Goal: Find contact information: Find specific fact

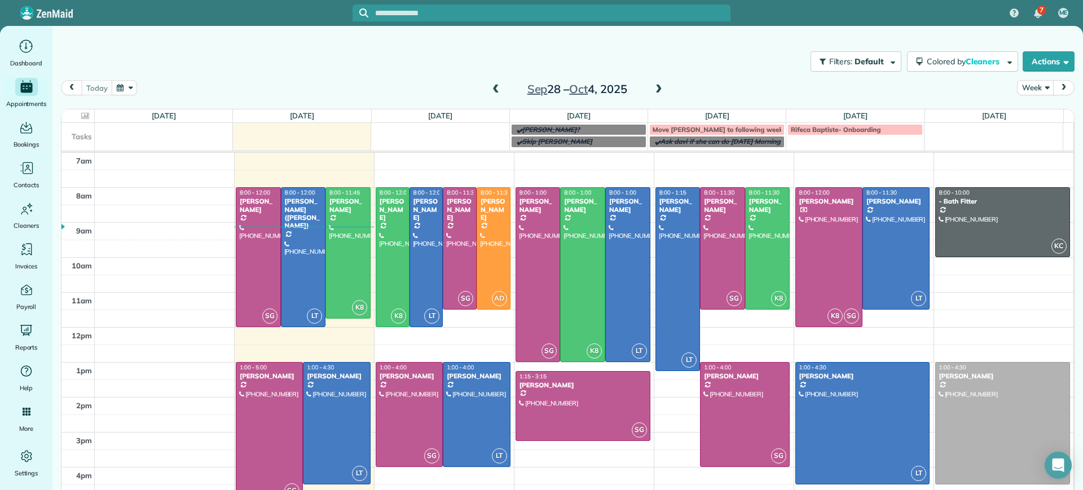
click at [393, 12] on input "text" at bounding box center [552, 13] width 355 height 8
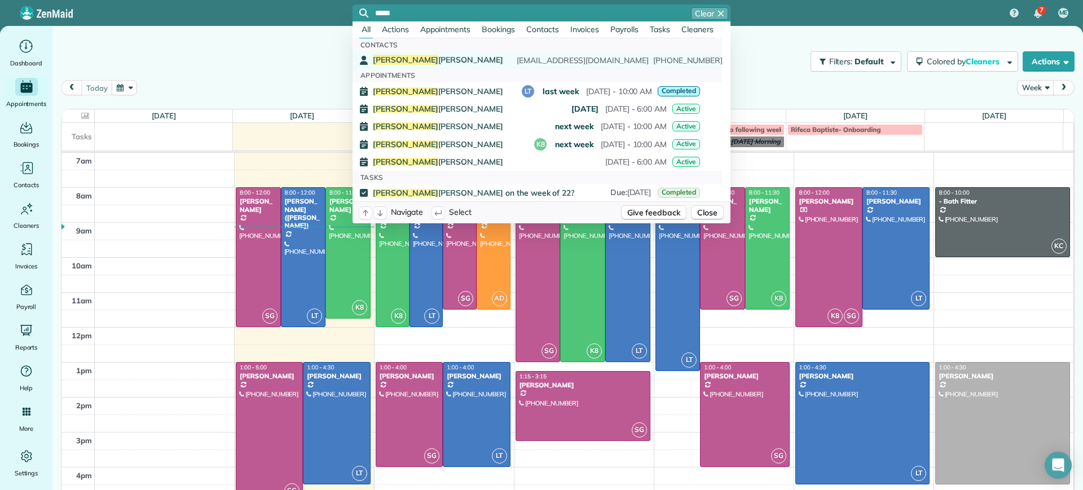
type input "*****"
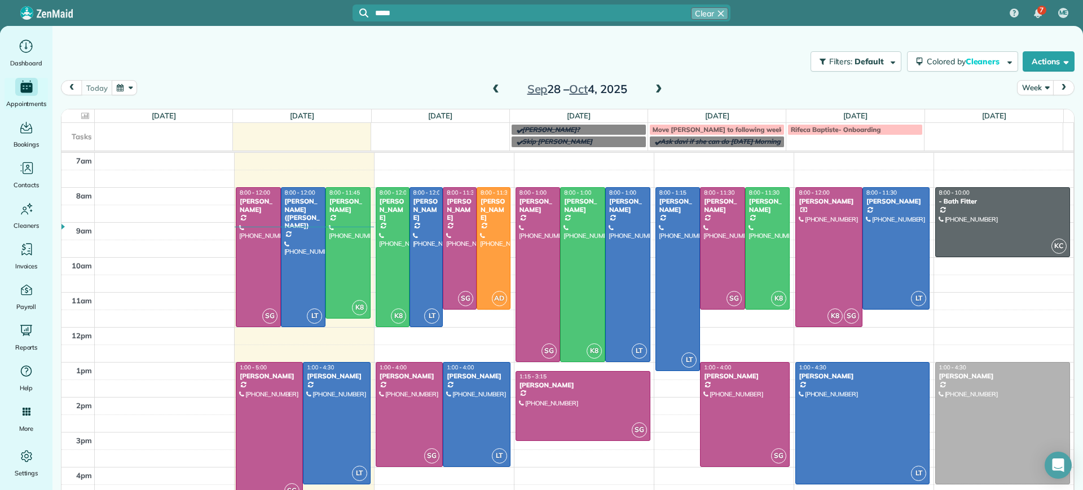
click at [437, 60] on div "[PERSON_NAME] [EMAIL_ADDRESS][DOMAIN_NAME] [PHONE_NUMBER]" at bounding box center [536, 60] width 327 height 11
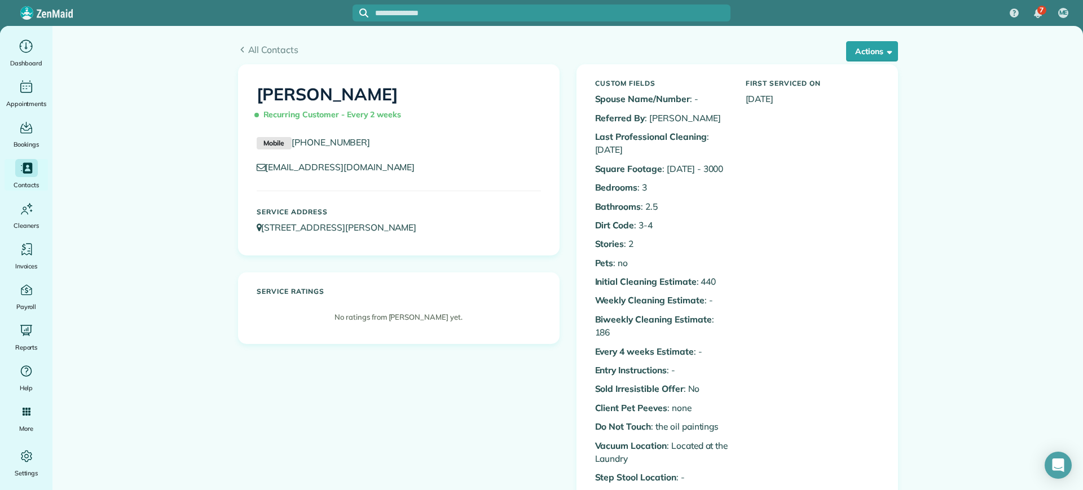
click at [868, 35] on div "All Contacts Actions Edit Add Appointment Recent Activity Send Email Show Past …" at bounding box center [568, 45] width 677 height 38
click at [869, 45] on button "Actions" at bounding box center [872, 51] width 52 height 20
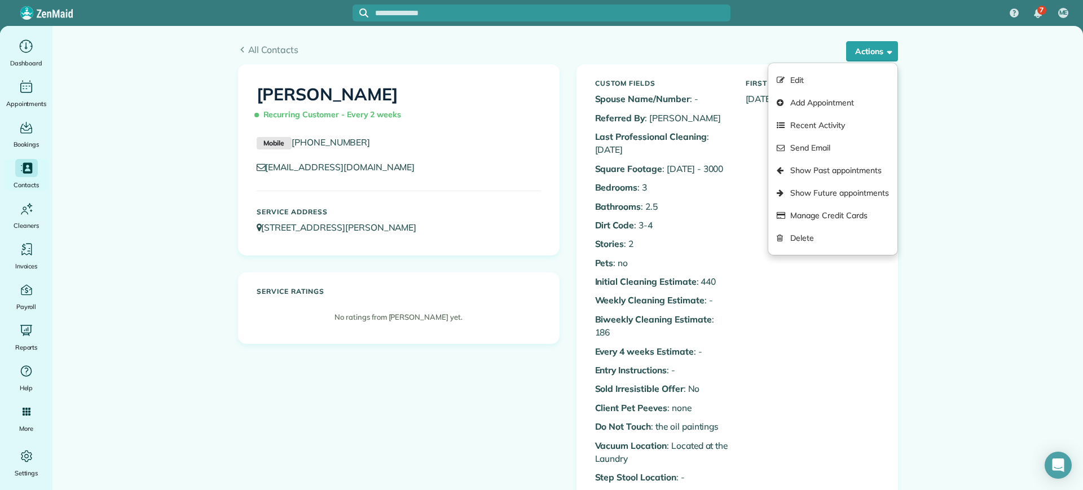
drag, startPoint x: 333, startPoint y: 145, endPoint x: 290, endPoint y: 150, distance: 43.7
click at [290, 150] on div "Mobile (804) 380-9936" at bounding box center [398, 145] width 301 height 19
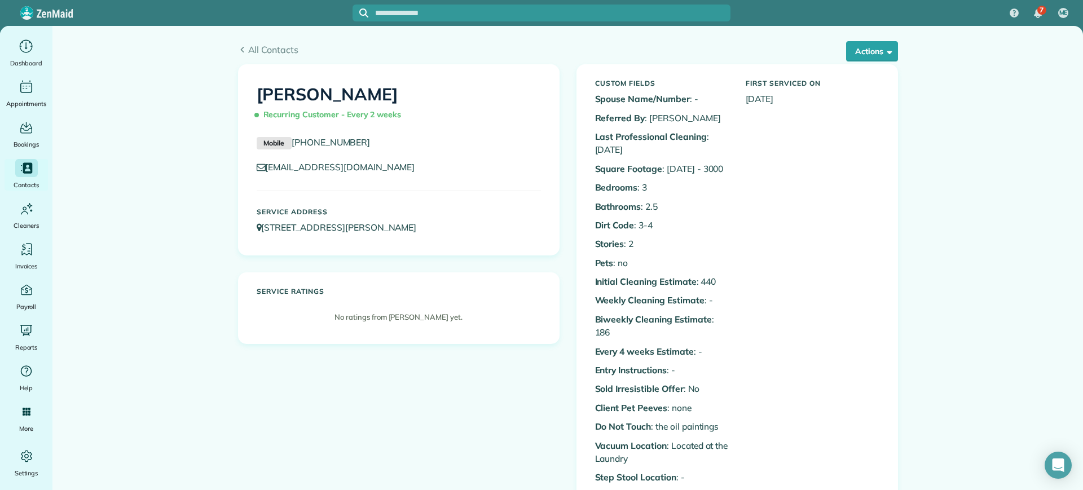
copy link "[PHONE_NUMBER]"
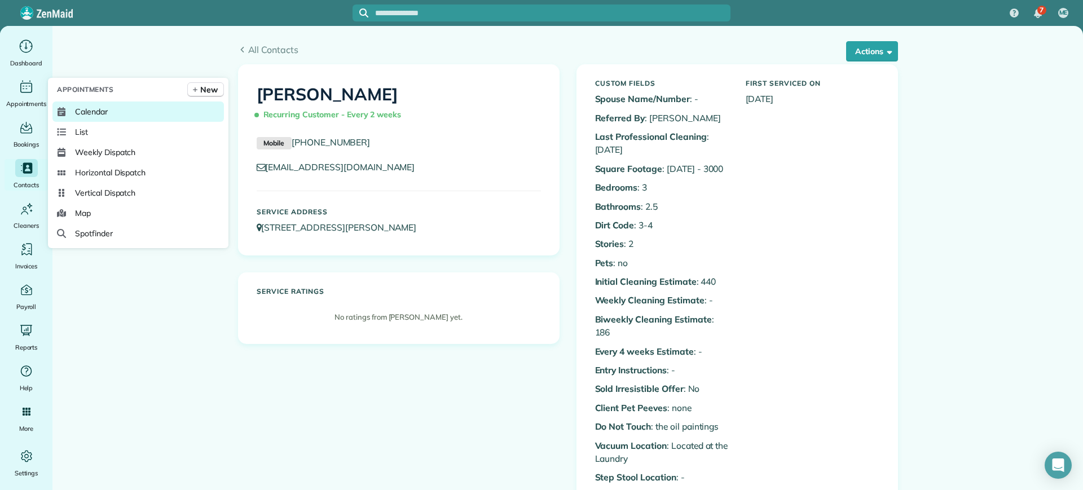
click at [116, 107] on link "Calendar" at bounding box center [138, 112] width 172 height 20
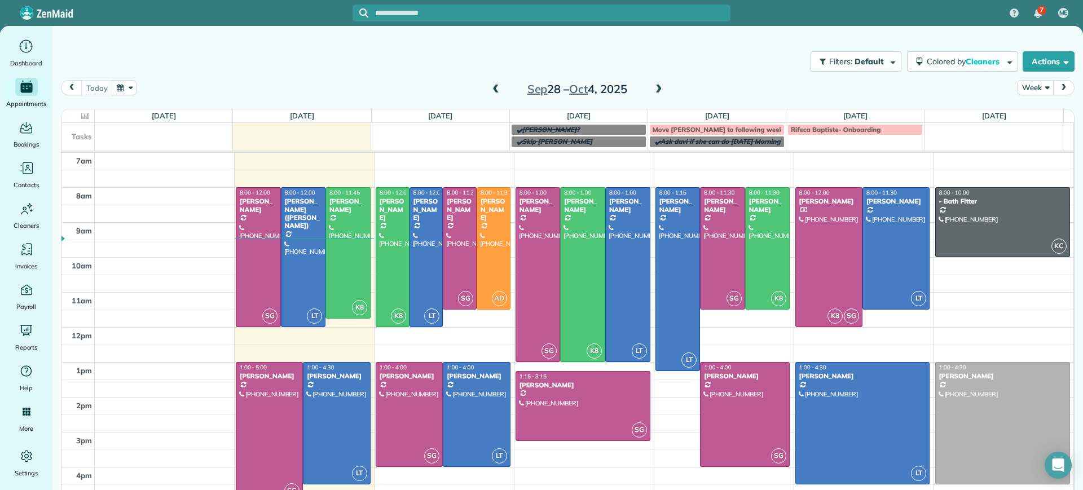
click at [653, 87] on span at bounding box center [659, 90] width 12 height 10
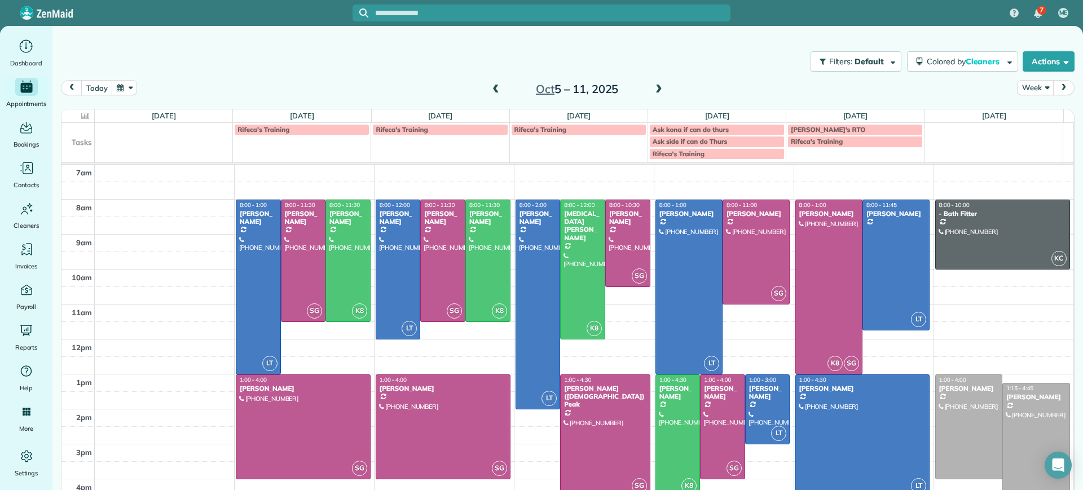
click at [653, 88] on span at bounding box center [659, 90] width 12 height 10
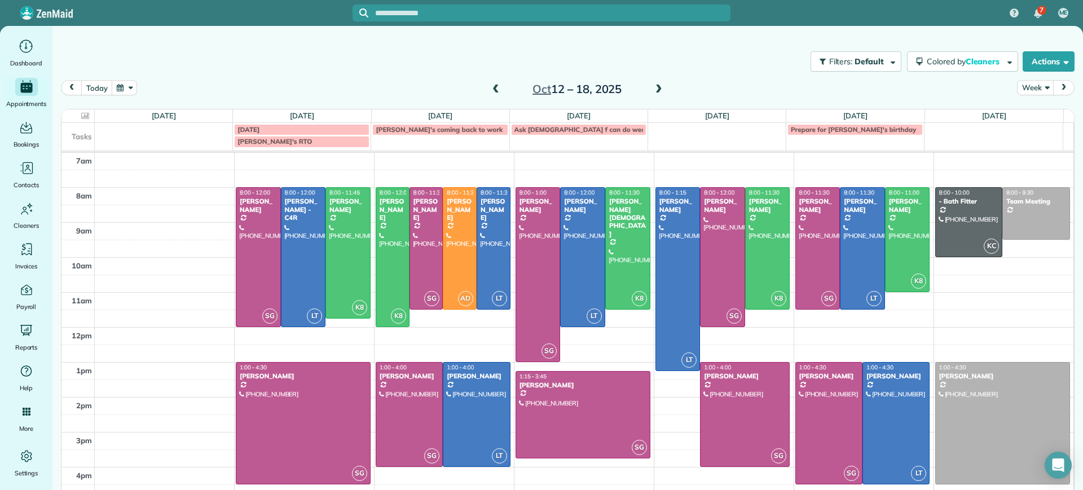
click at [490, 89] on span at bounding box center [496, 90] width 12 height 10
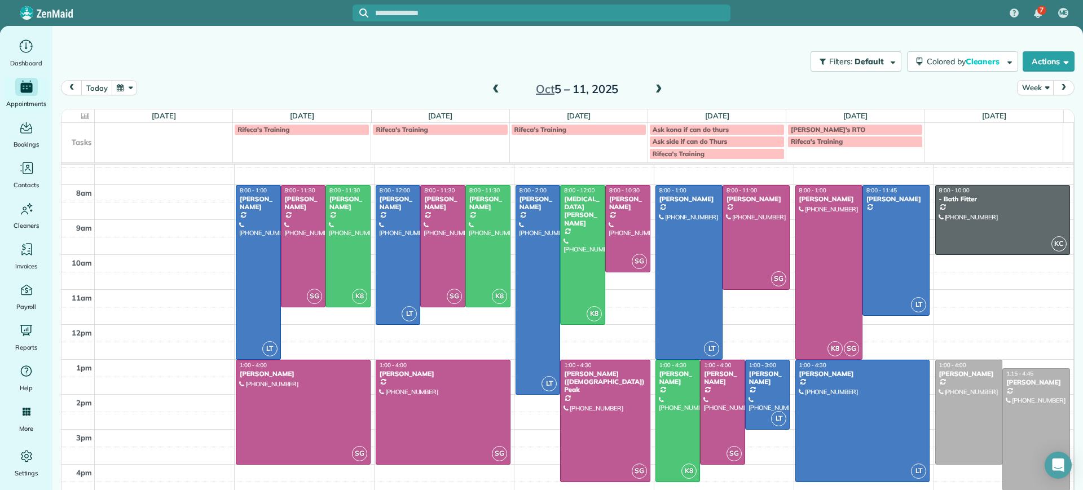
scroll to position [20, 0]
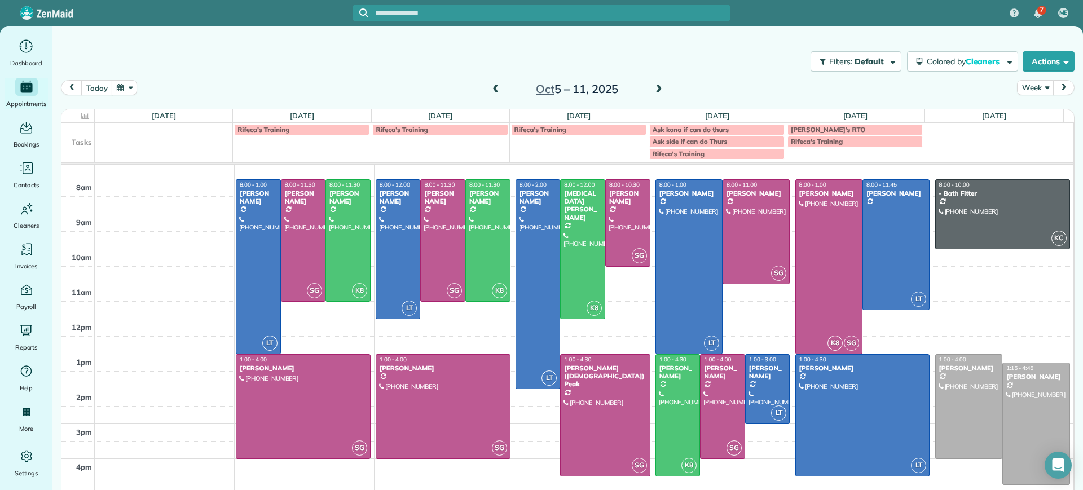
click at [490, 93] on span at bounding box center [496, 90] width 12 height 10
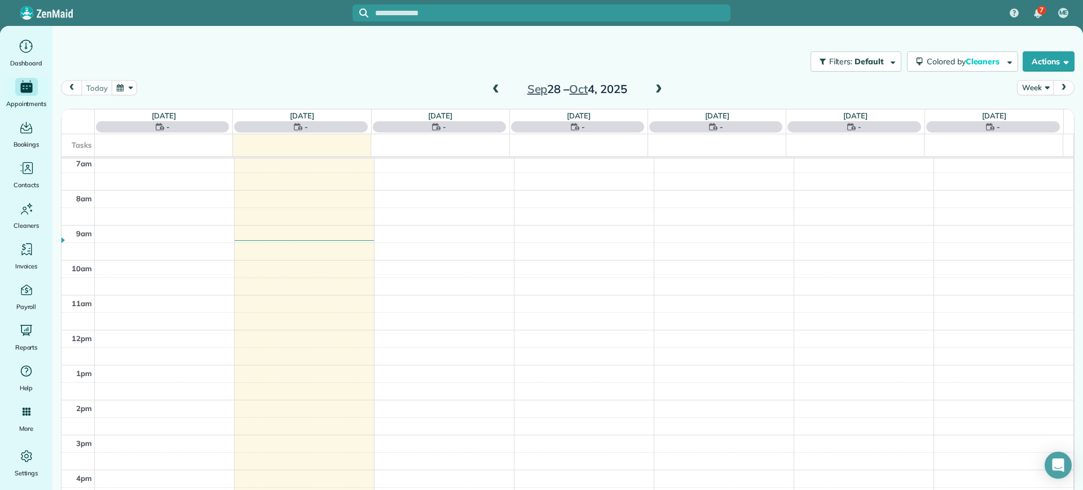
scroll to position [0, 0]
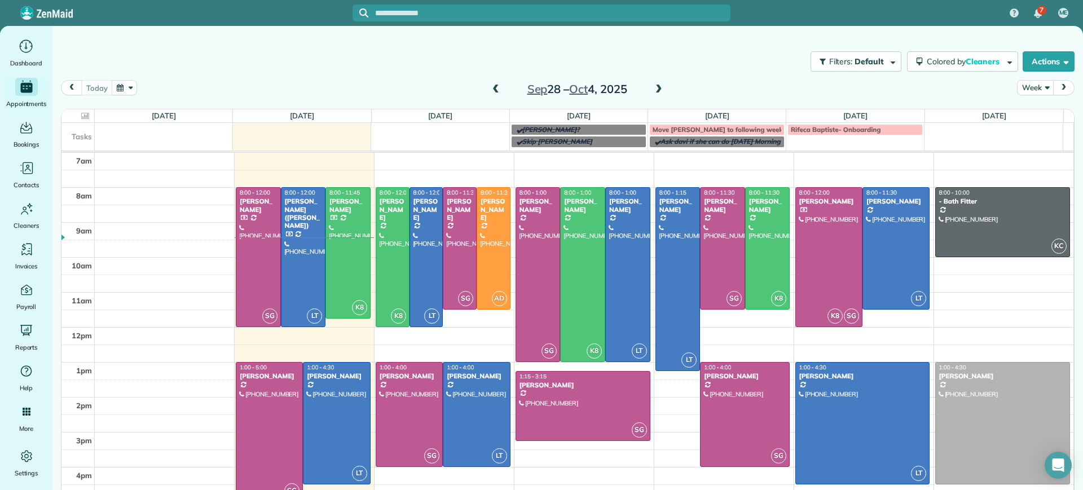
click at [653, 83] on span at bounding box center [659, 89] width 12 height 17
